Goal: Information Seeking & Learning: Learn about a topic

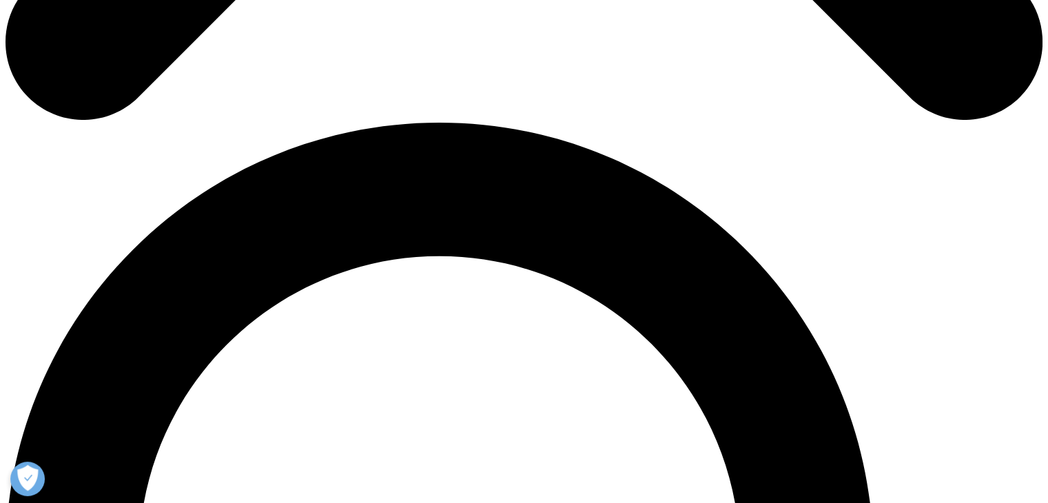
scroll to position [890, 0]
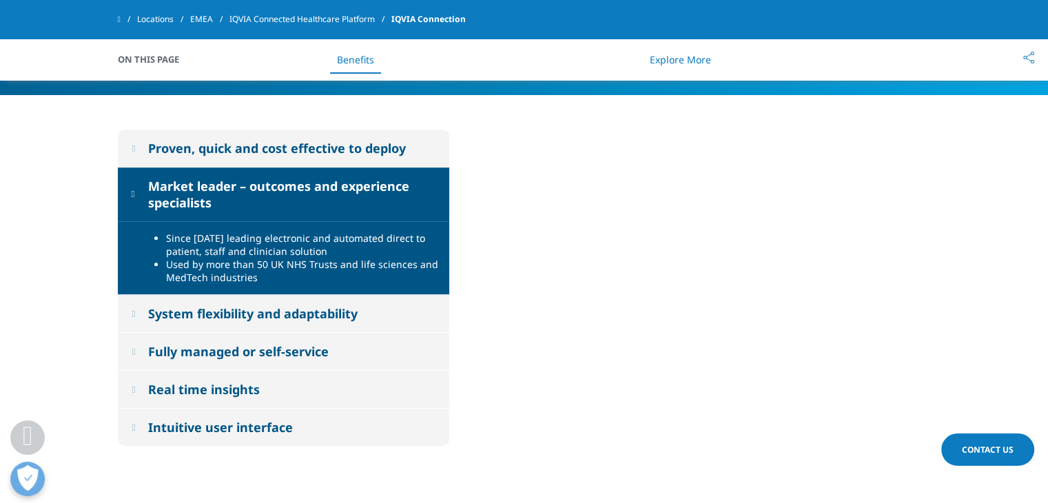
click at [261, 205] on div "Market leader – outcomes and experience specialists" at bounding box center [291, 194] width 287 height 33
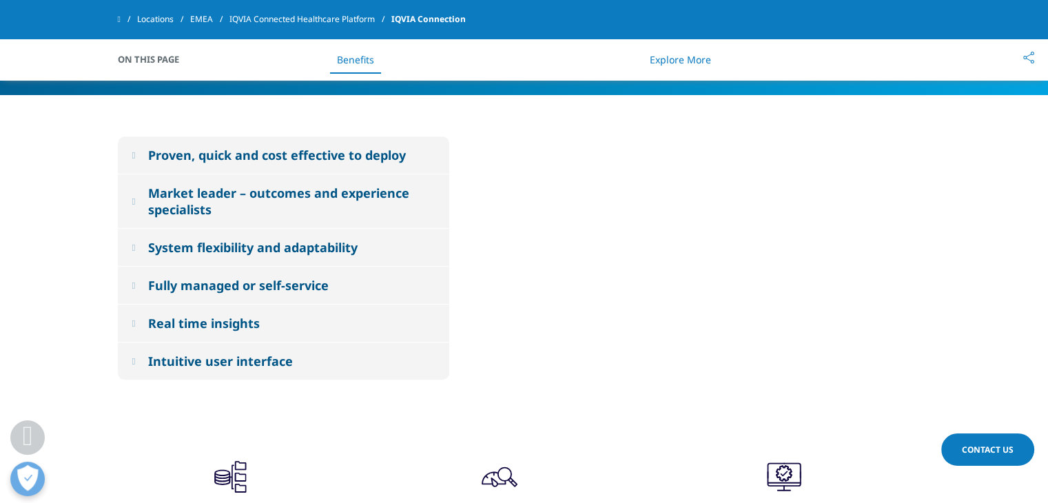
click at [280, 293] on div "Fully managed or self-service" at bounding box center [238, 285] width 181 height 17
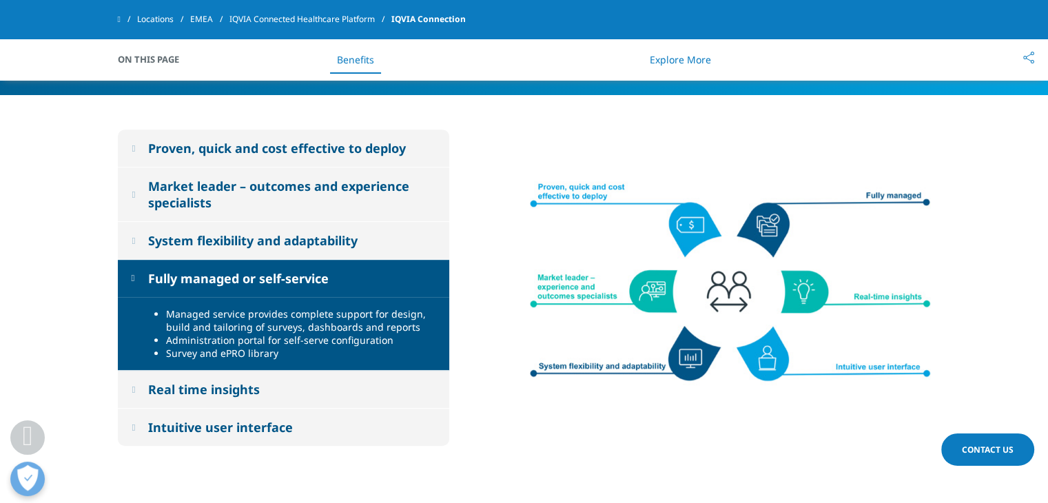
click at [280, 293] on button "Fully managed or self-service" at bounding box center [283, 278] width 331 height 37
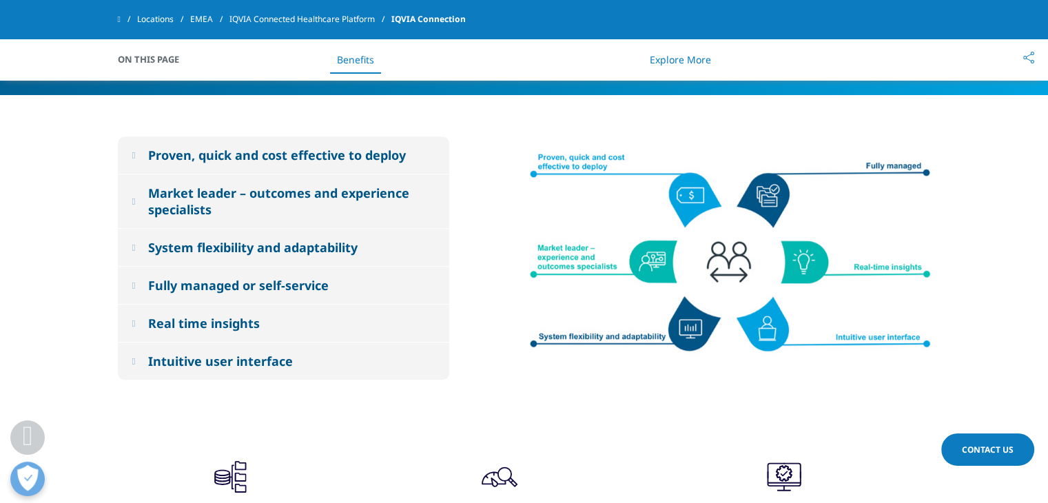
click at [267, 329] on button "Real time insights" at bounding box center [283, 323] width 331 height 37
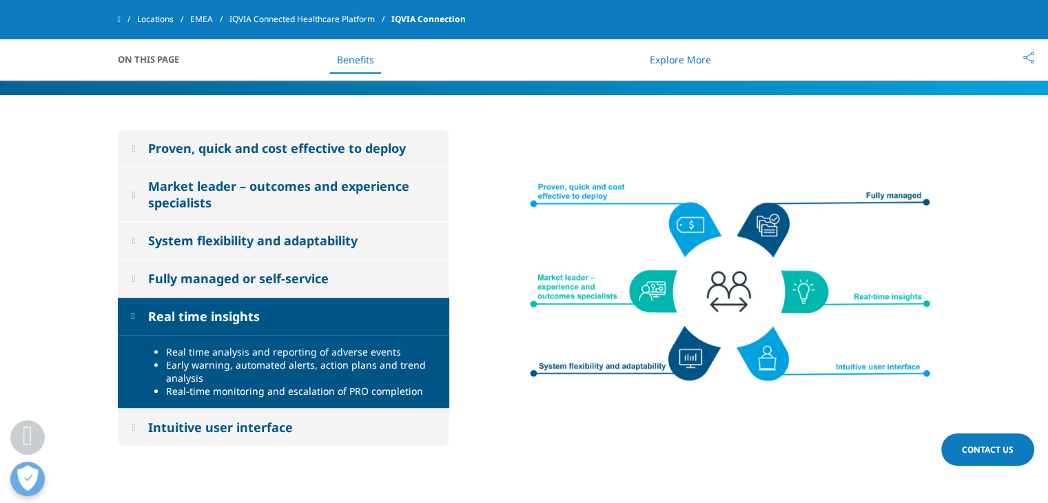
click at [353, 233] on div "System flexibility and adaptability" at bounding box center [252, 240] width 209 height 17
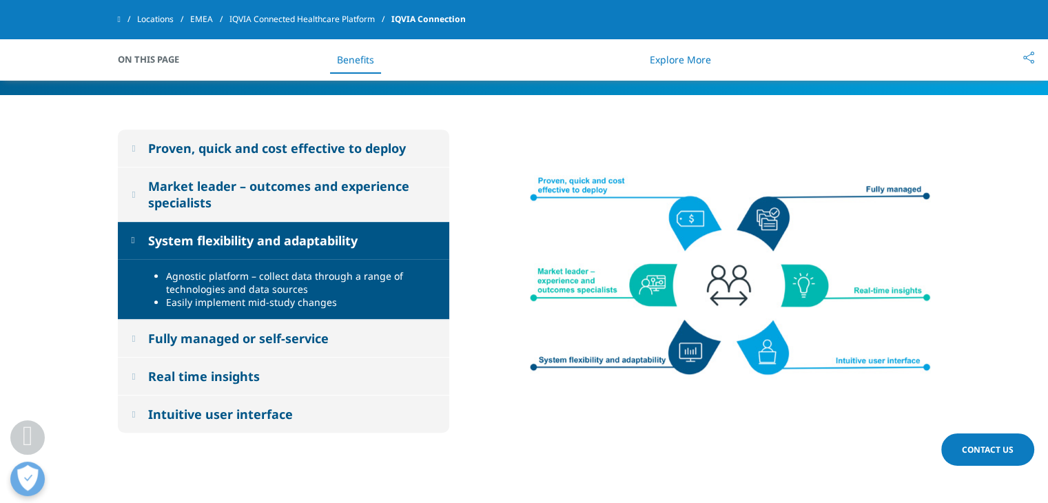
click at [323, 340] on div "Fully managed or self-service" at bounding box center [238, 338] width 181 height 17
